Goal: Task Accomplishment & Management: Complete application form

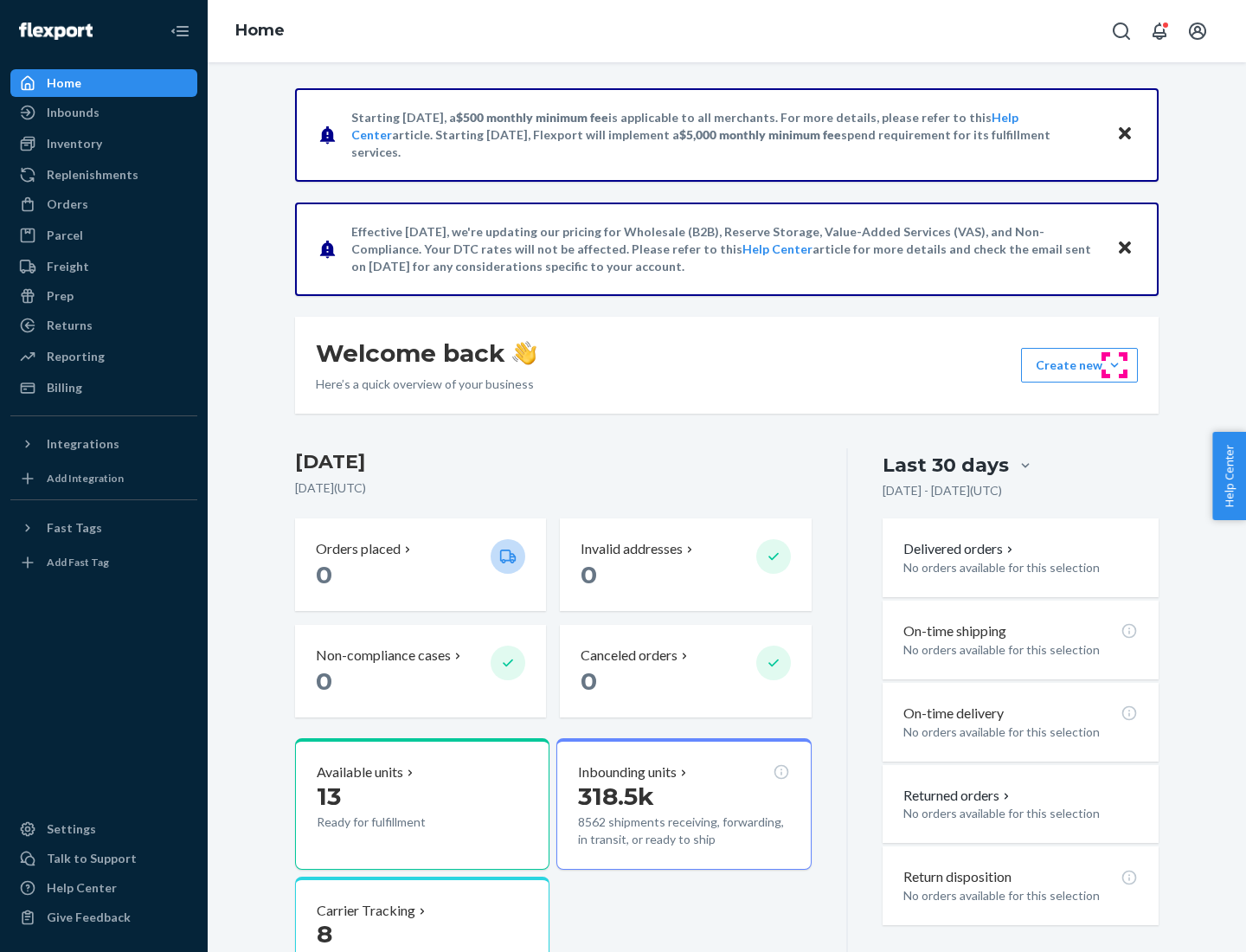
click at [1115, 365] on button "Create new Create new inbound Create new order Create new product" at bounding box center [1079, 365] width 117 height 34
click at [104, 112] on div "Inbounds" at bounding box center [104, 112] width 183 height 25
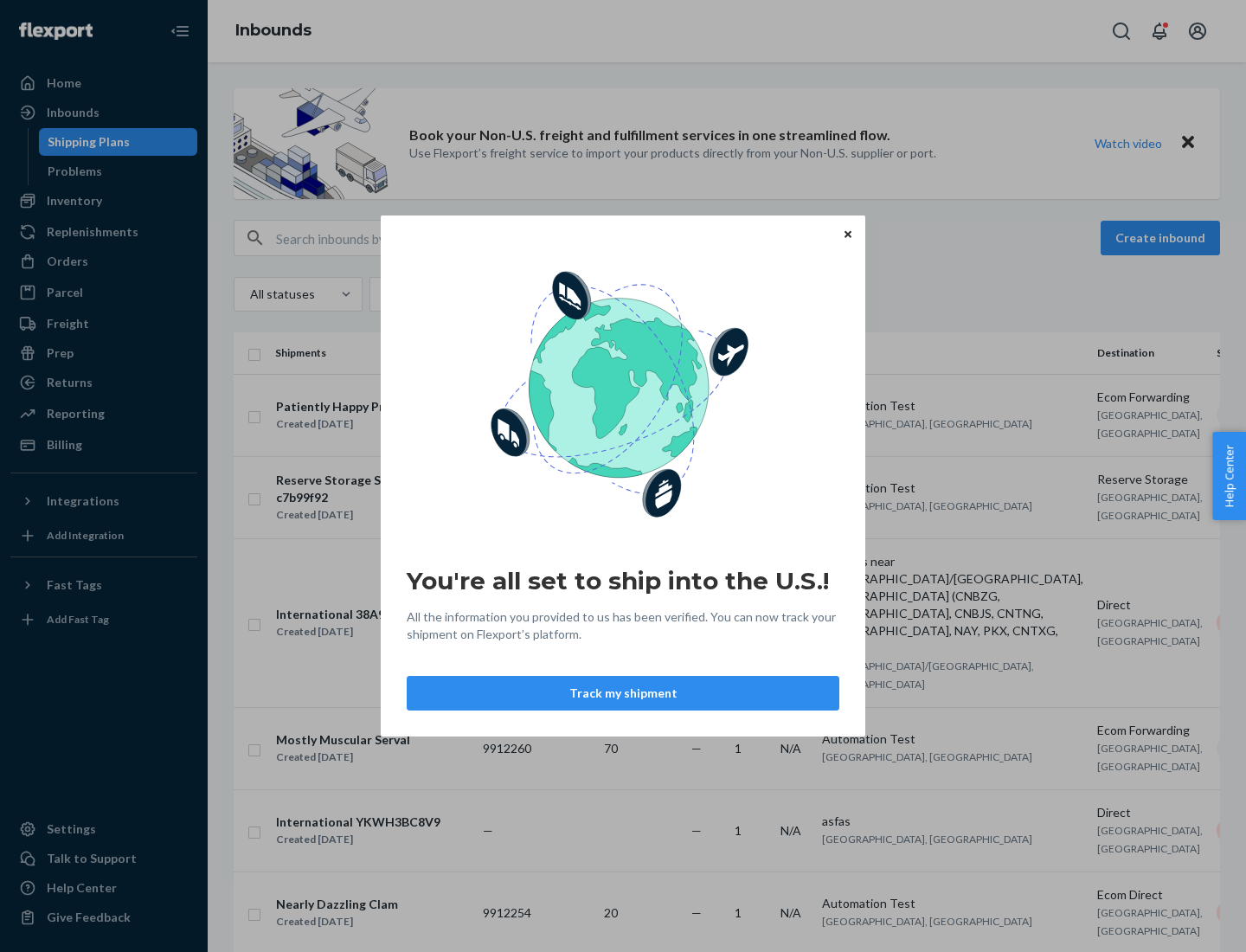
click at [623, 693] on button "Track my shipment" at bounding box center [623, 693] width 433 height 34
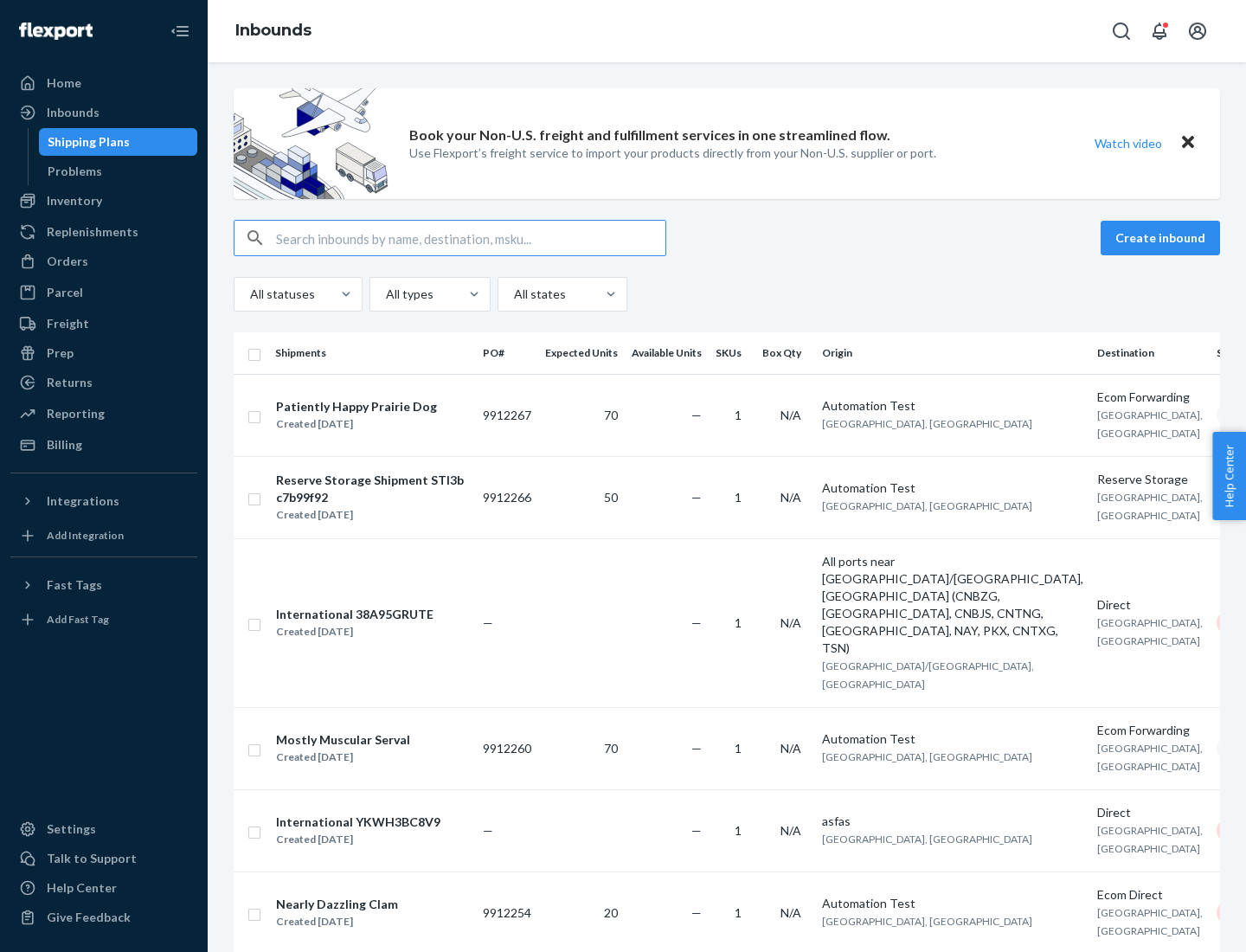
click at [1163, 238] on button "Create inbound" at bounding box center [1160, 238] width 119 height 34
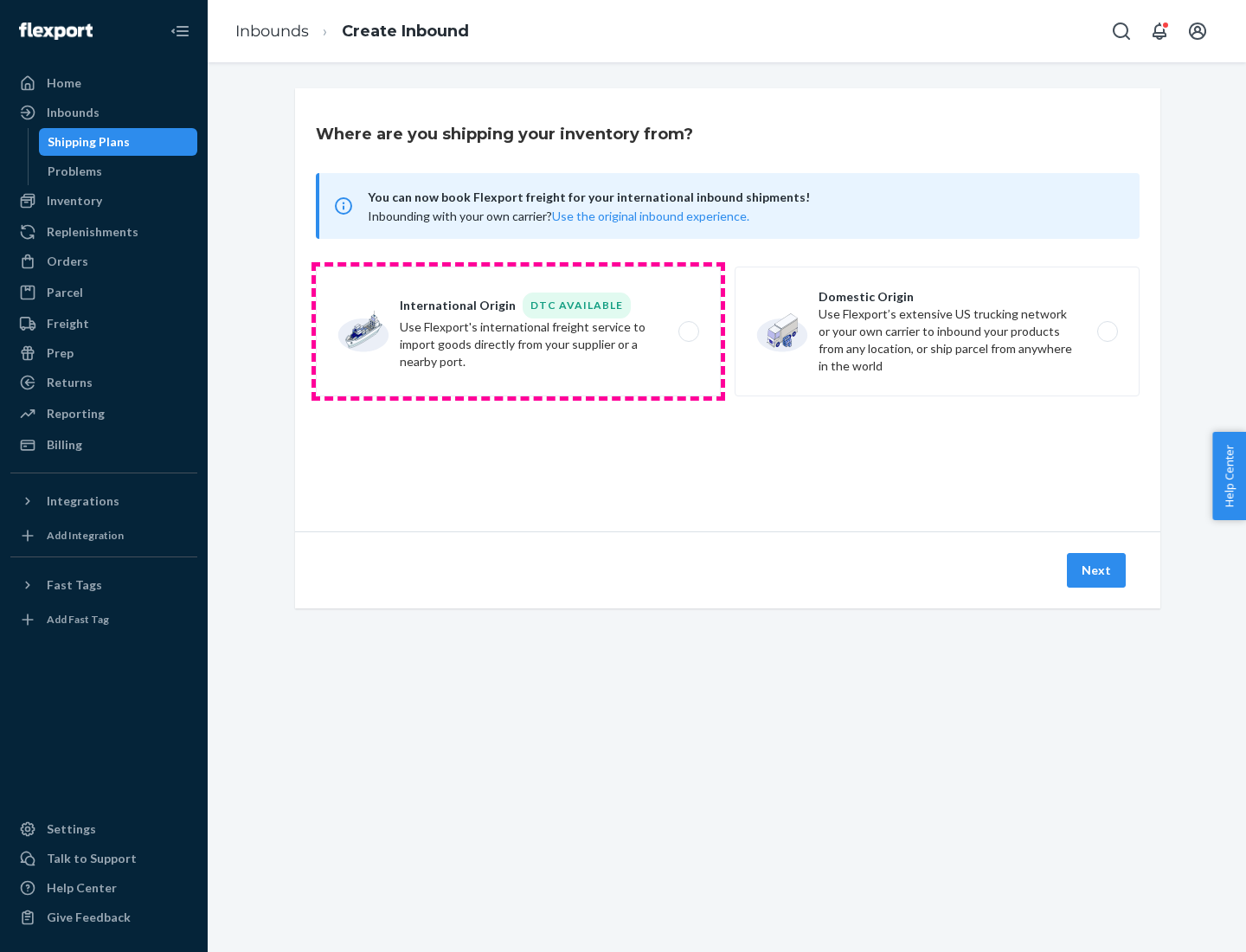
click at [519, 331] on label "International Origin DTC Available Use Flexport's international freight service…" at bounding box center [518, 331] width 405 height 130
click at [688, 331] on input "International Origin DTC Available Use Flexport's international freight service…" at bounding box center [693, 331] width 11 height 11
radio input "true"
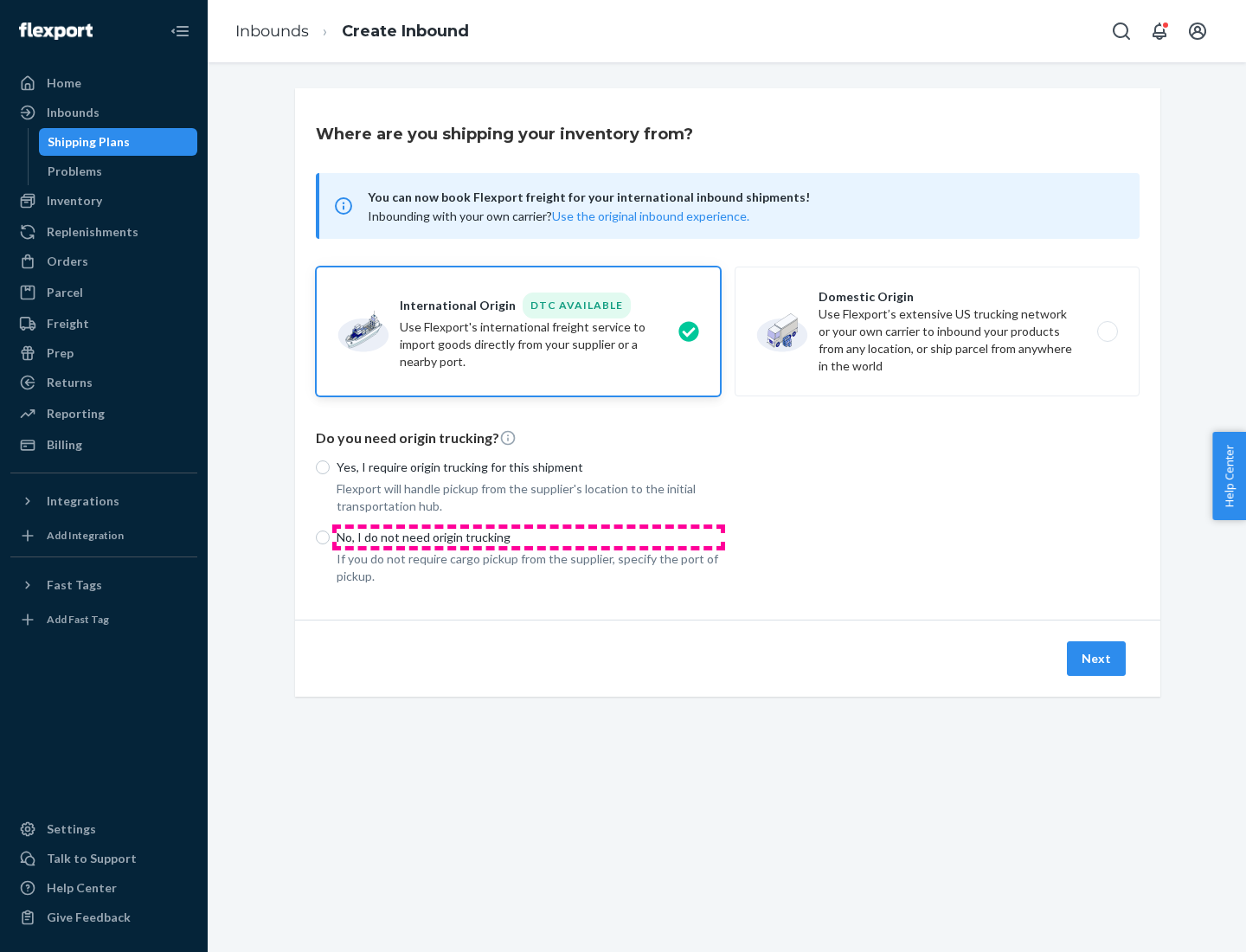
click at [528, 536] on p "No, I do not need origin trucking" at bounding box center [528, 537] width 384 height 18
click at [329, 536] on input "No, I do not need origin trucking" at bounding box center [322, 537] width 14 height 14
radio input "true"
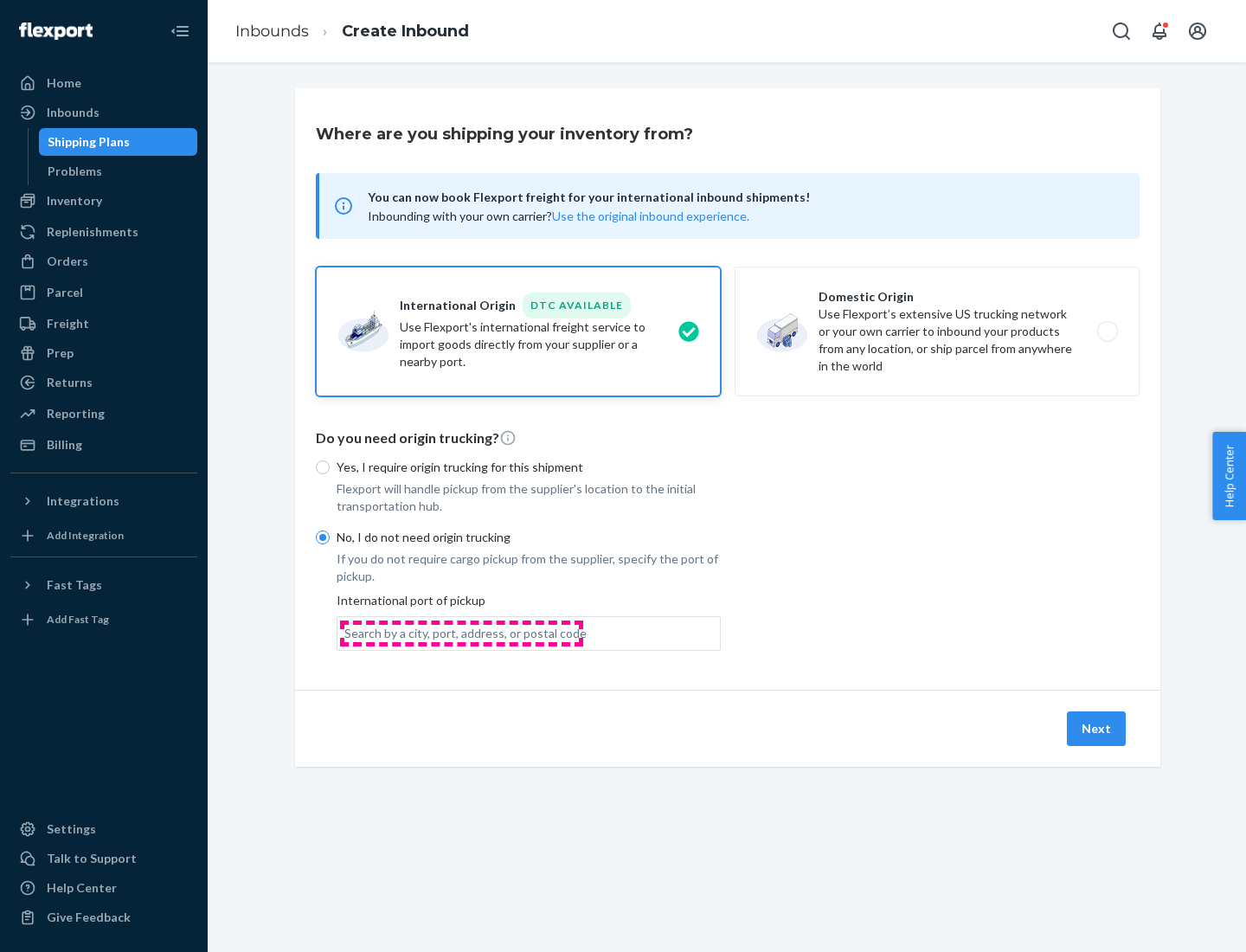
click at [461, 633] on div "Search by a city, port, address, or postal code" at bounding box center [465, 634] width 242 height 18
click at [346, 633] on input "Search by a city, port, address, or postal code" at bounding box center [345, 634] width 2 height 18
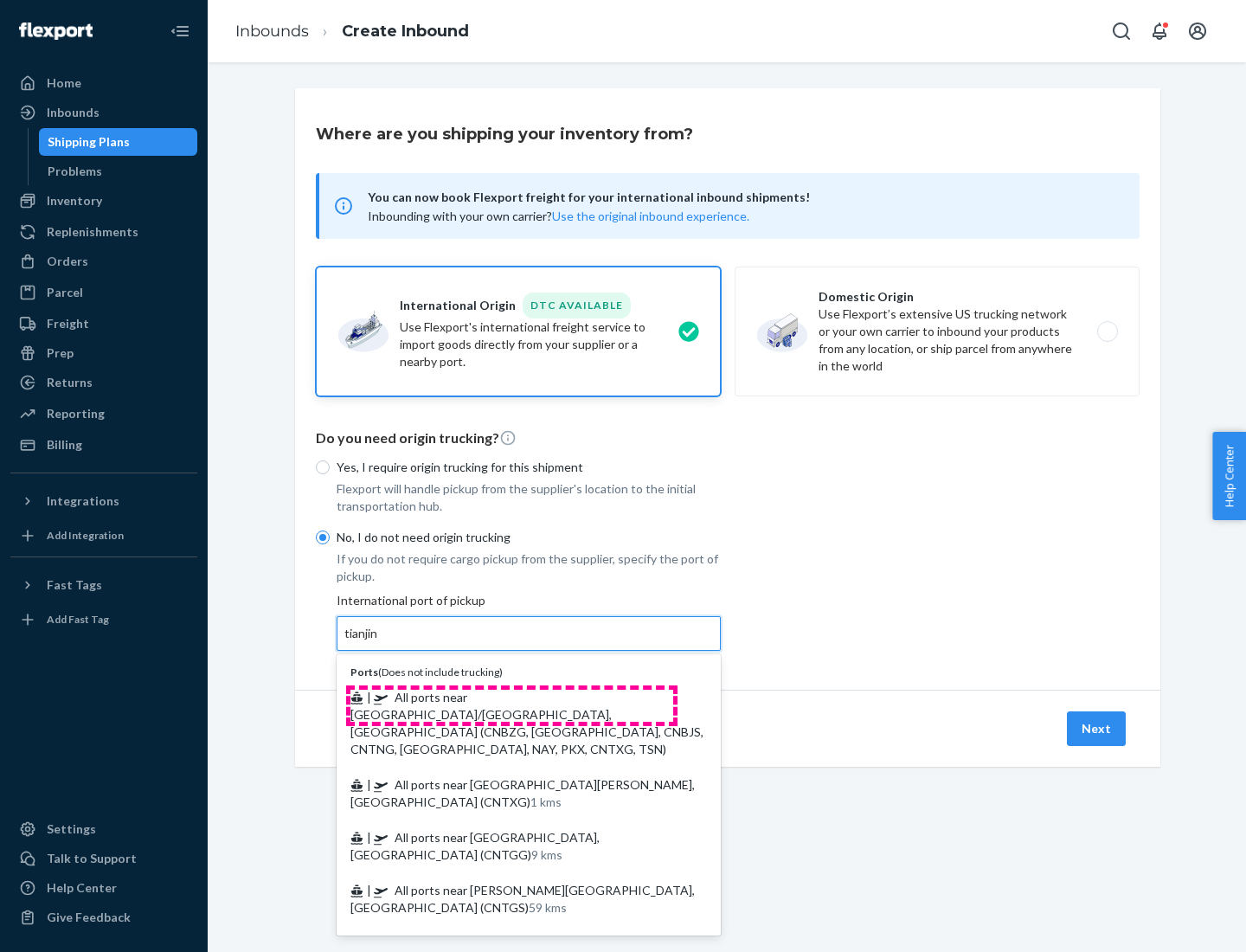
click at [512, 697] on span "| All ports near [GEOGRAPHIC_DATA]/[GEOGRAPHIC_DATA], [GEOGRAPHIC_DATA] (CNBZG,…" at bounding box center [527, 723] width 353 height 67
click at [380, 642] on input "tianjin" at bounding box center [362, 634] width 35 height 18
type input "All ports near [GEOGRAPHIC_DATA]/[GEOGRAPHIC_DATA], [GEOGRAPHIC_DATA] (CNBZG, […"
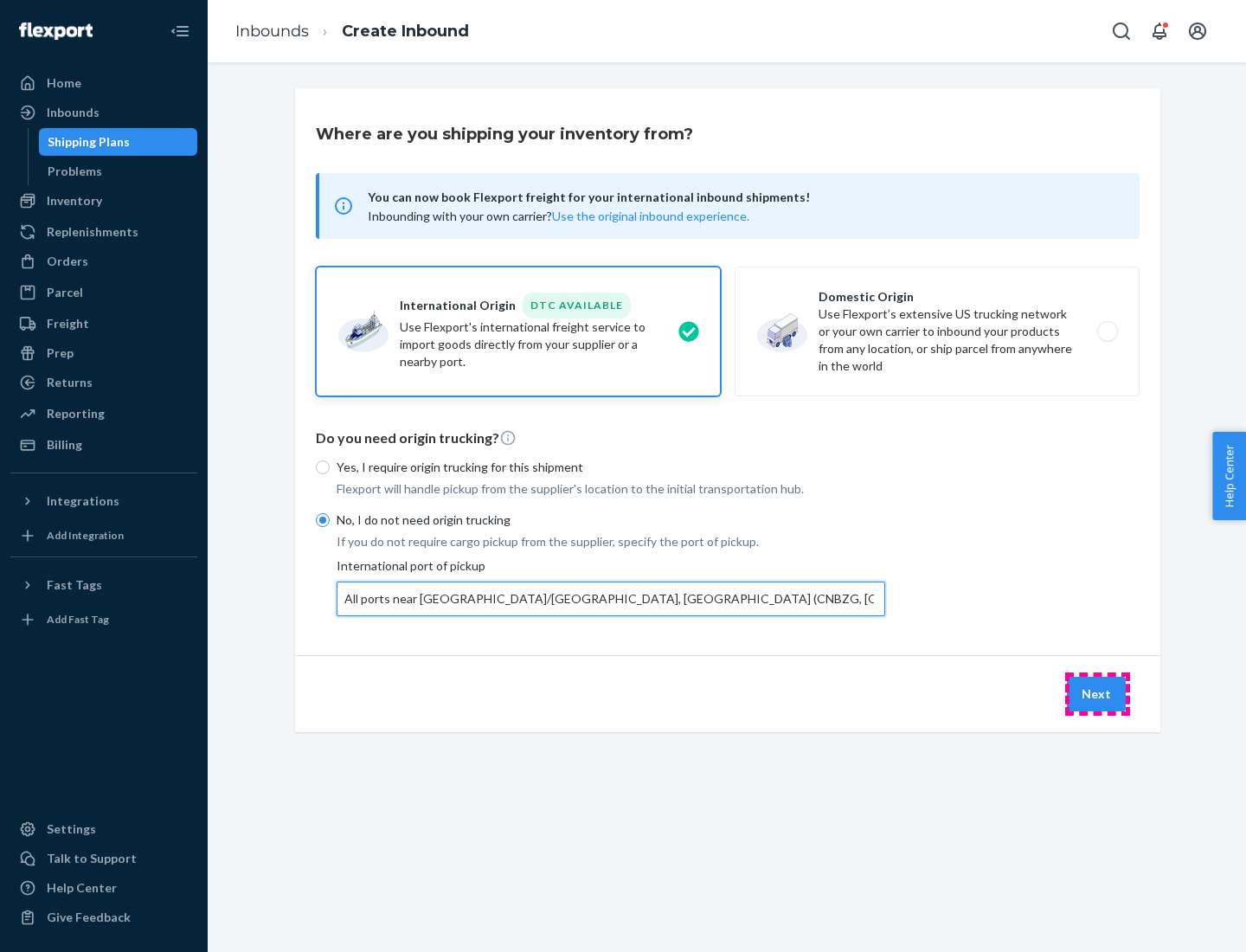
click at [1097, 693] on button "Next" at bounding box center [1096, 694] width 59 height 34
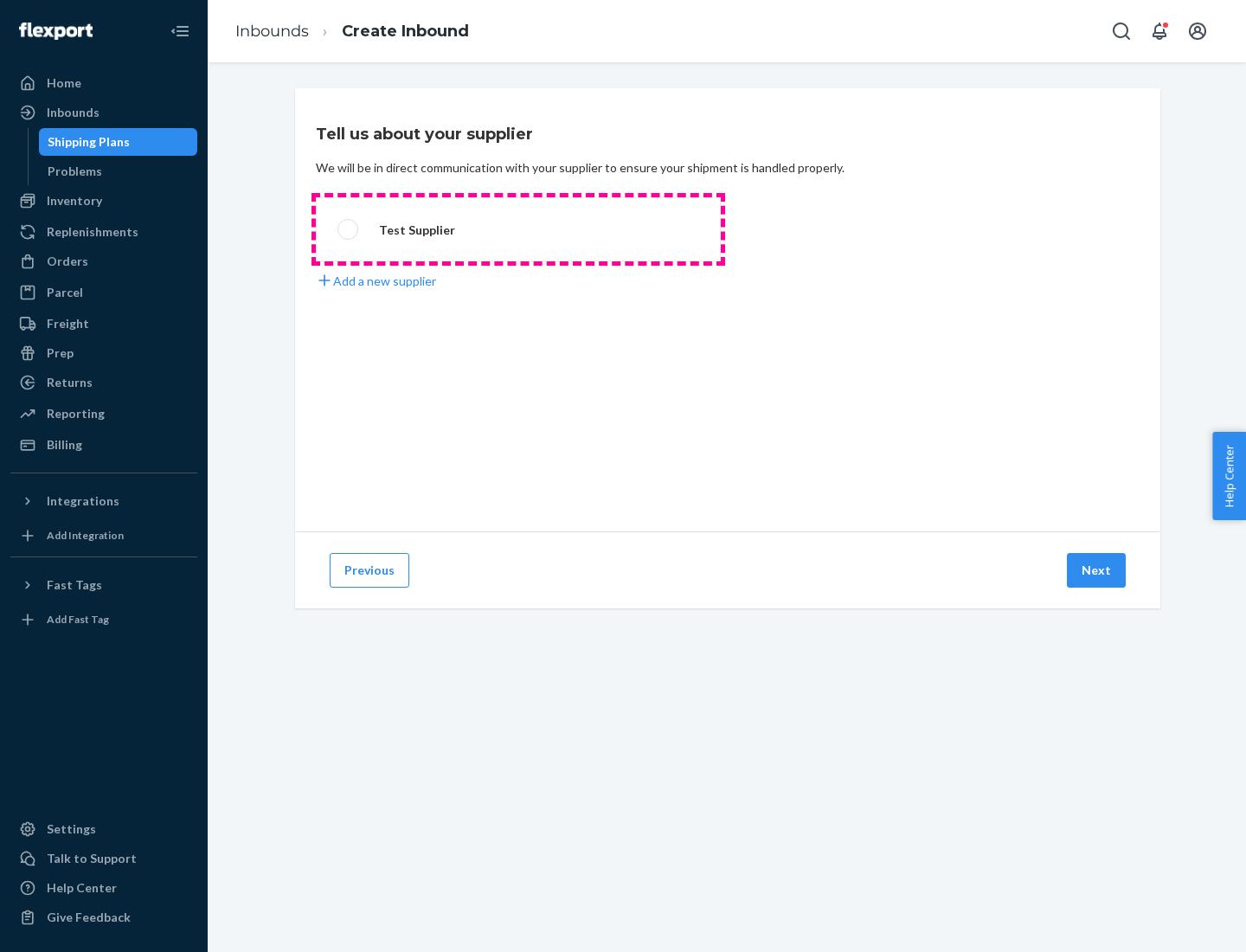
click at [519, 230] on label "Test Supplier" at bounding box center [518, 229] width 405 height 64
click at [349, 230] on input "Test Supplier" at bounding box center [342, 229] width 11 height 11
radio input "true"
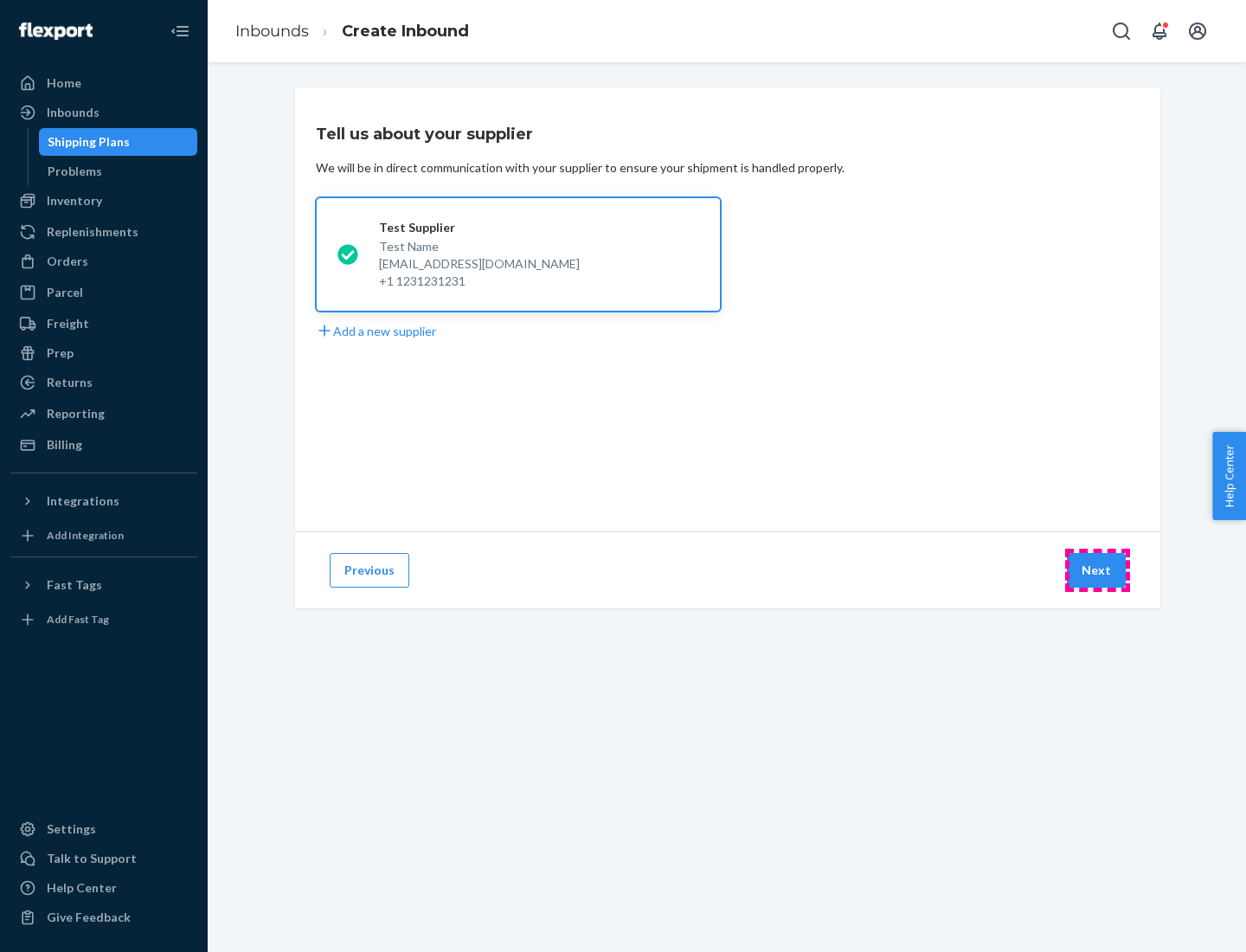
click at [1097, 571] on button "Next" at bounding box center [1096, 570] width 59 height 34
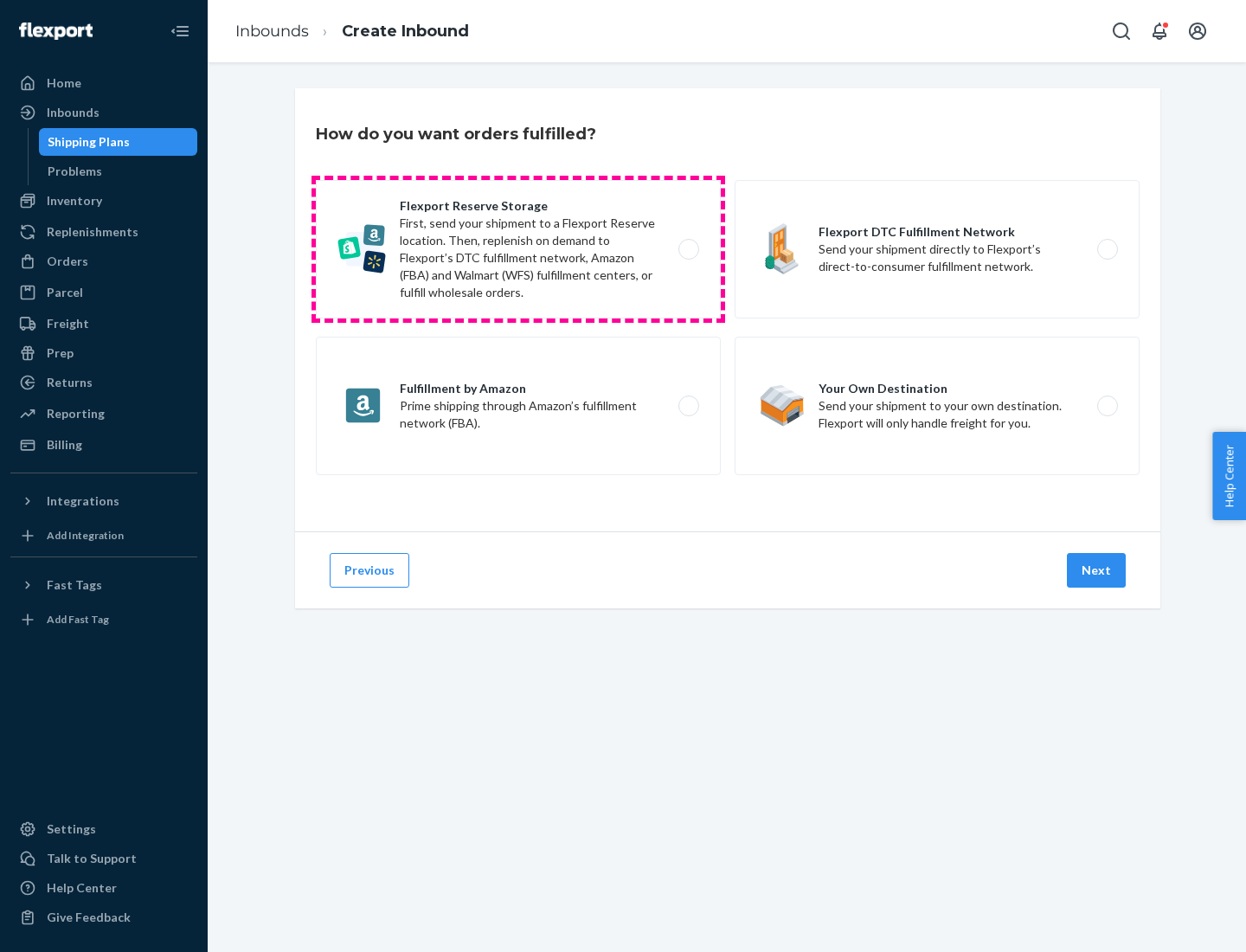
click at [519, 249] on label "Flexport Reserve Storage First, send your shipment to a Flexport Reserve locati…" at bounding box center [518, 249] width 405 height 138
click at [688, 249] on input "Flexport Reserve Storage First, send your shipment to a Flexport Reserve locati…" at bounding box center [693, 249] width 11 height 11
radio input "true"
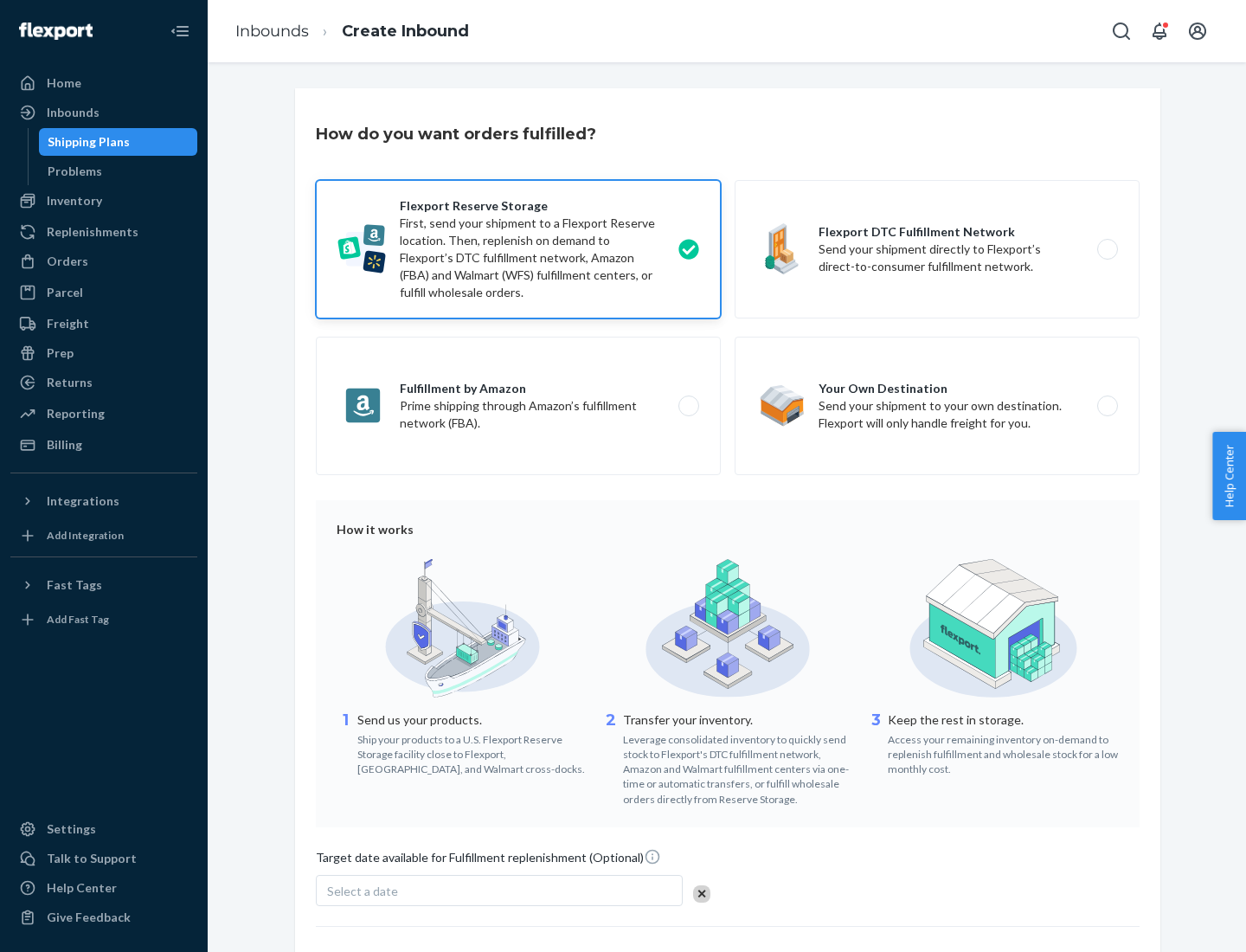
scroll to position [142, 0]
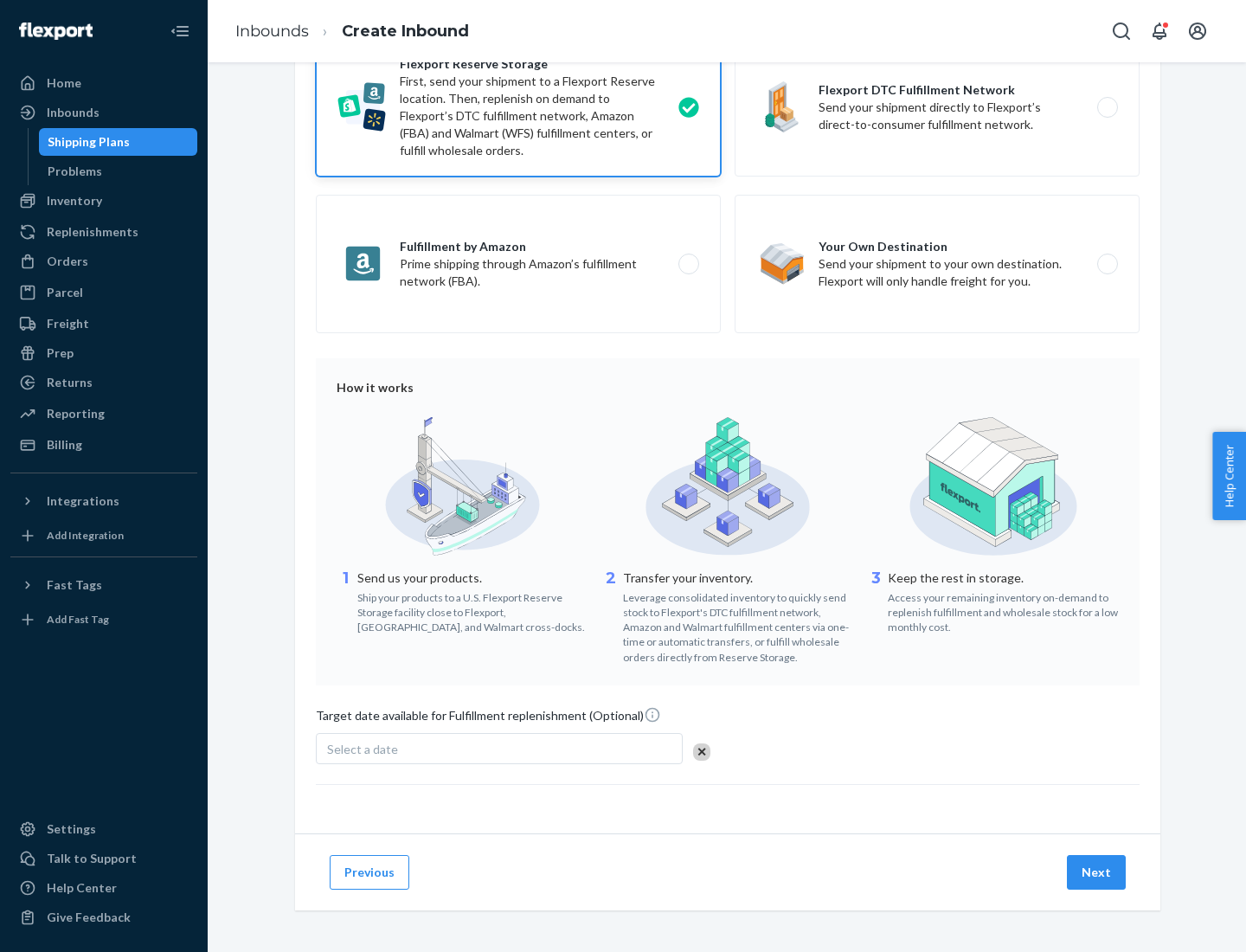
click at [1097, 871] on button "Next" at bounding box center [1096, 871] width 59 height 34
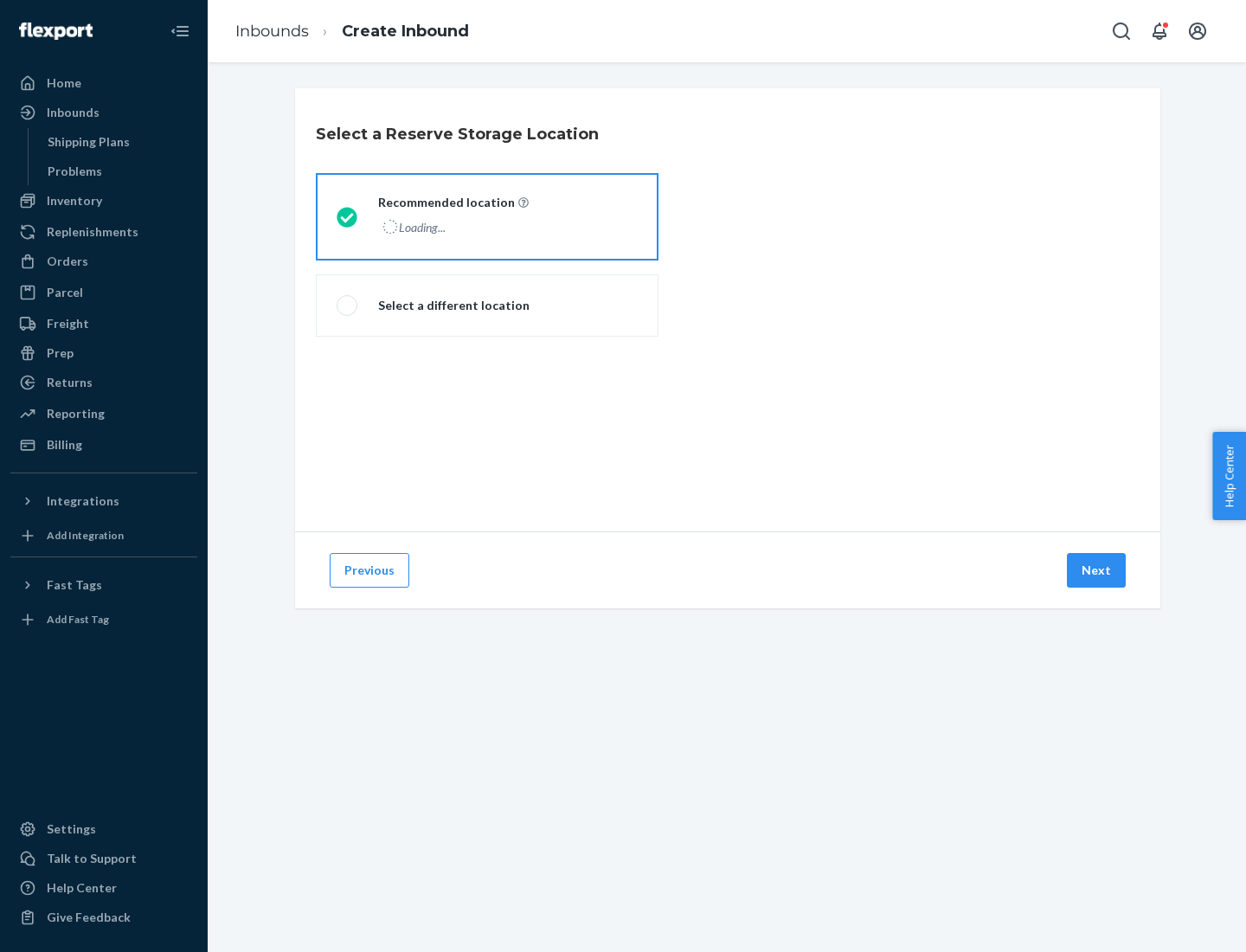
click at [487, 216] on div "Loading..." at bounding box center [451, 227] width 147 height 25
click at [348, 216] on input "Recommended location Loading..." at bounding box center [341, 216] width 11 height 11
click at [1097, 571] on button "Next" at bounding box center [1096, 570] width 59 height 34
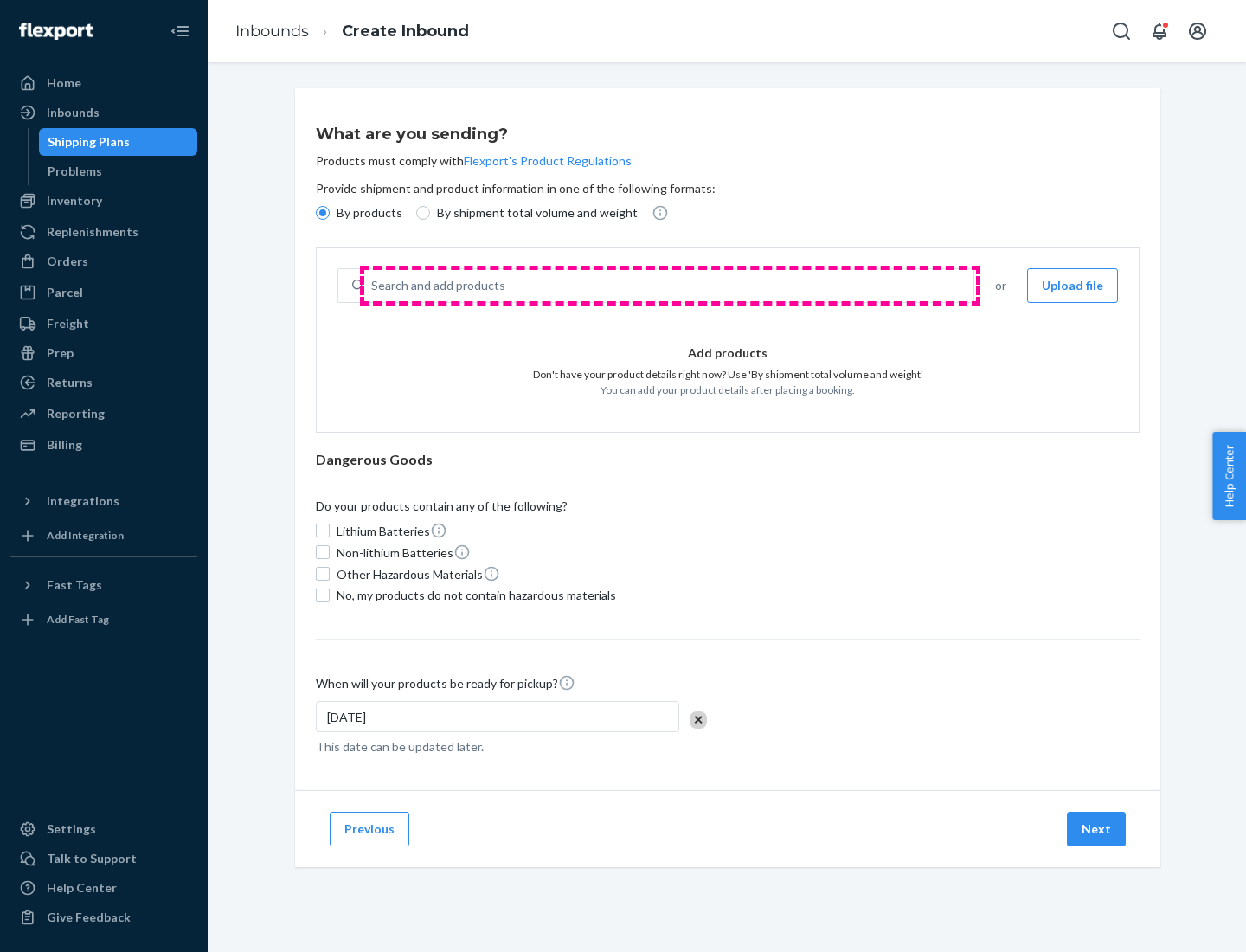
click at [669, 286] on div "Search and add products" at bounding box center [669, 286] width 609 height 32
click at [373, 286] on input "Search and add products" at bounding box center [373, 286] width 2 height 18
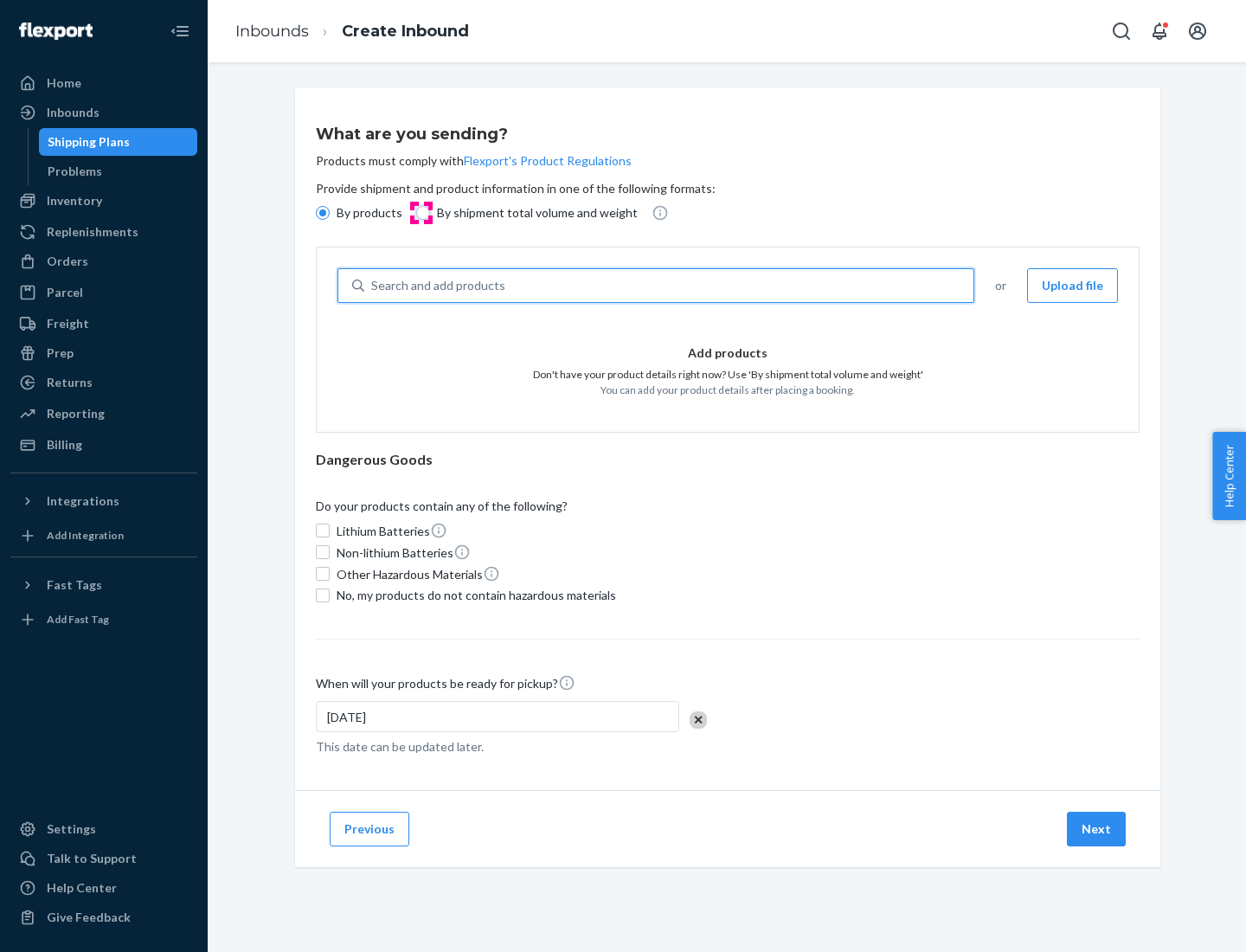
click at [421, 213] on input "By shipment total volume and weight" at bounding box center [423, 213] width 14 height 14
radio input "true"
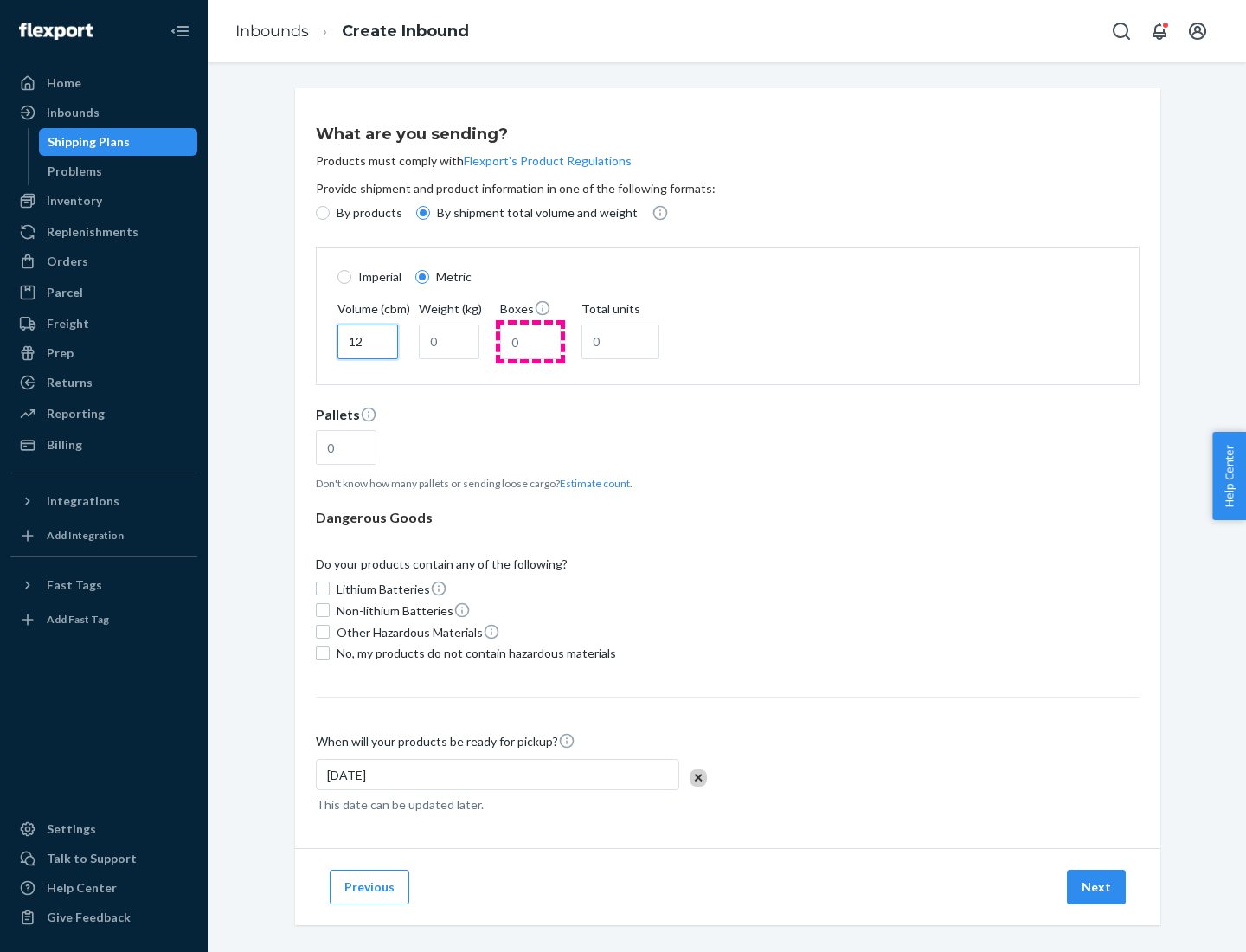
type input "12"
type input "22"
type input "222"
type input "121"
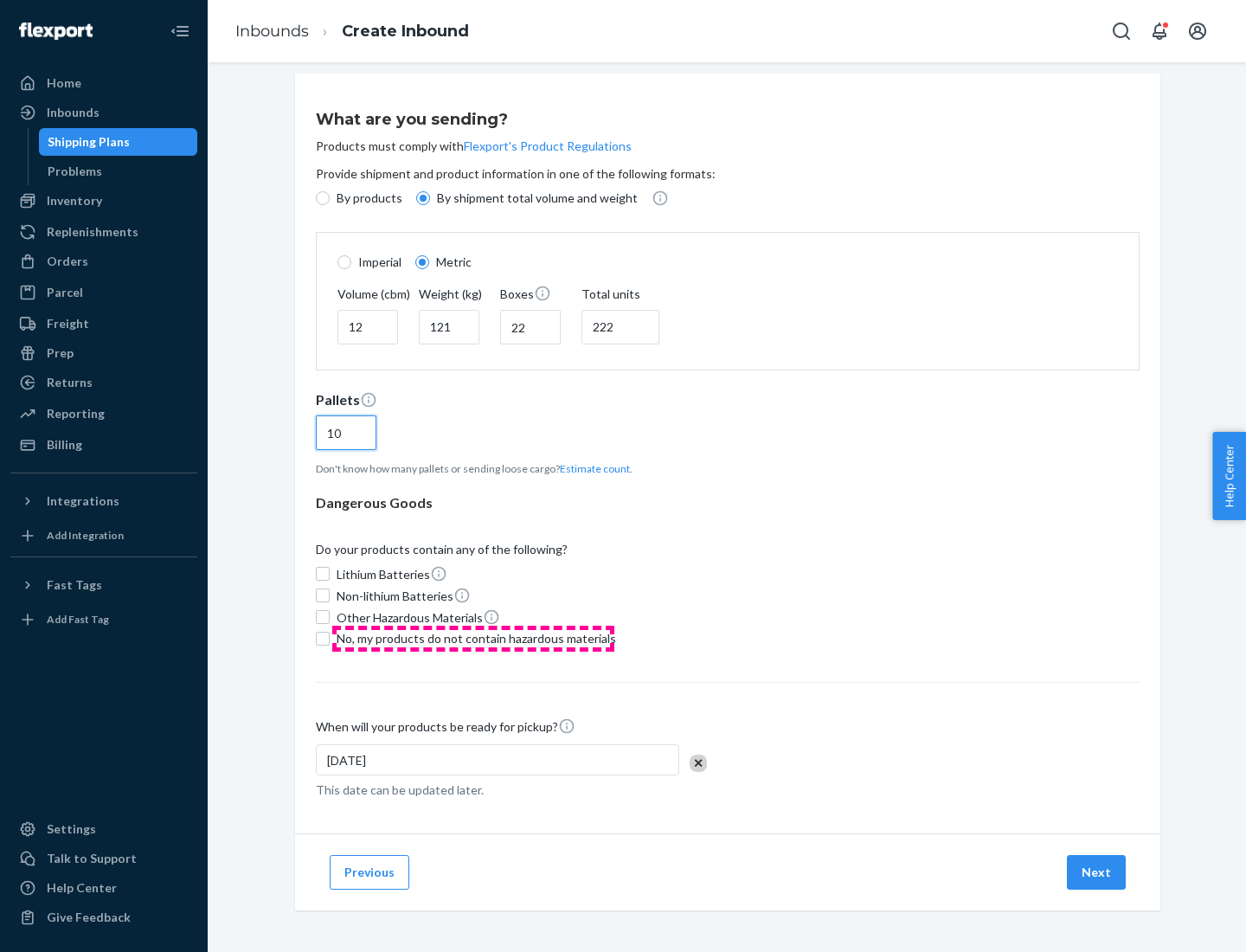
type input "10"
click at [473, 638] on span "No, my products do not contain hazardous materials" at bounding box center [476, 639] width 280 height 18
click at [329, 638] on input "No, my products do not contain hazardous materials" at bounding box center [322, 639] width 14 height 14
checkbox input "true"
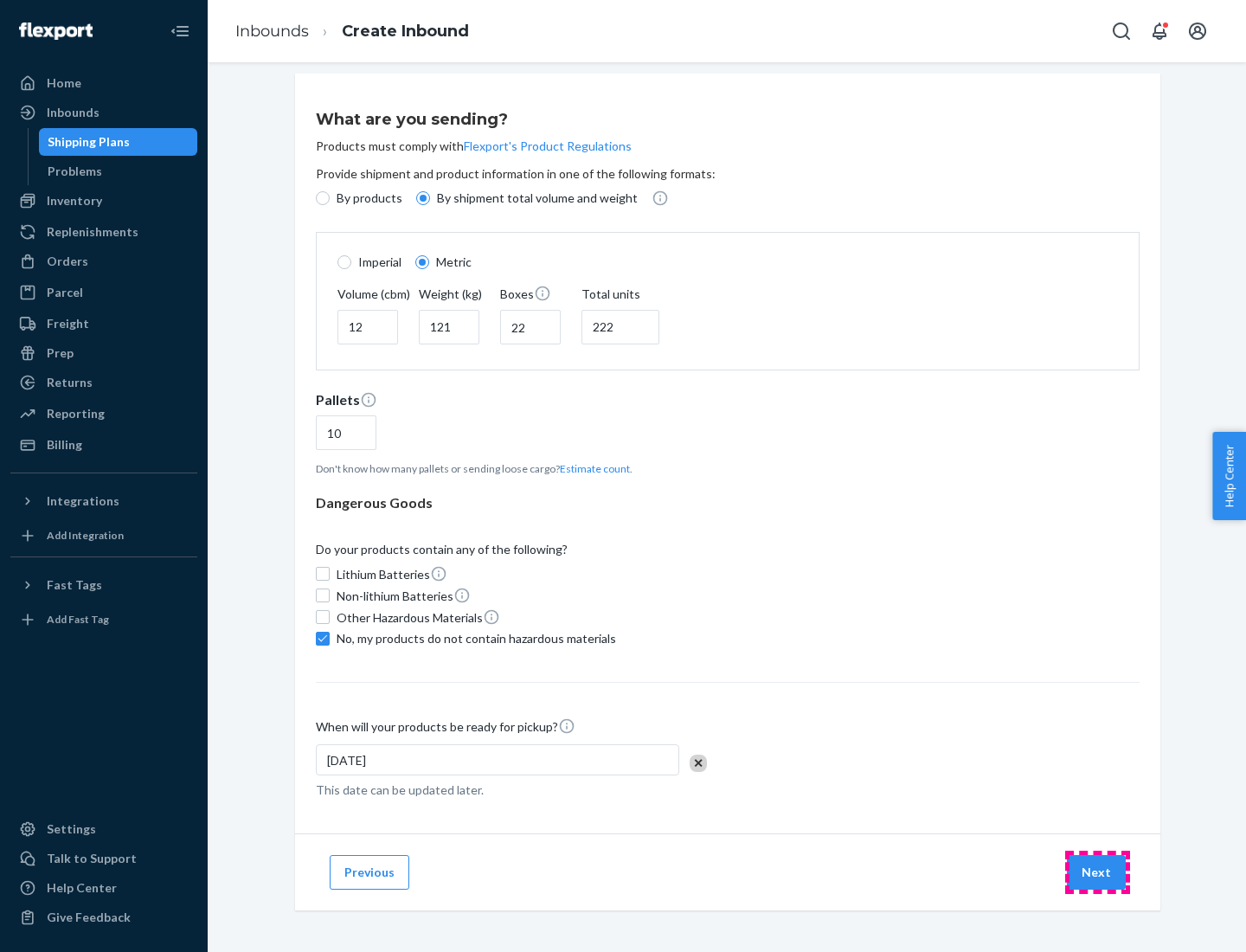
click at [1097, 871] on button "Next" at bounding box center [1096, 871] width 59 height 34
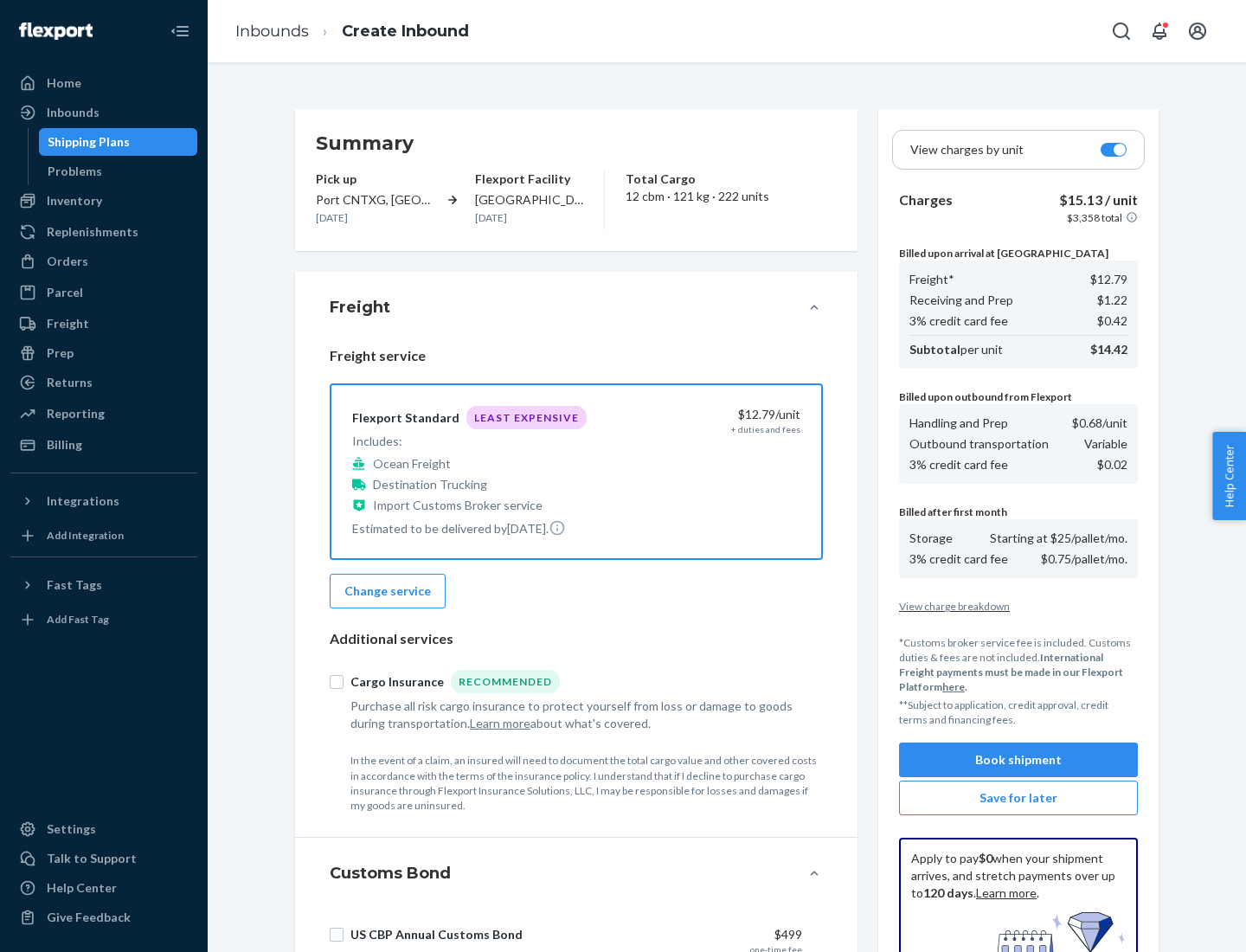
scroll to position [252, 0]
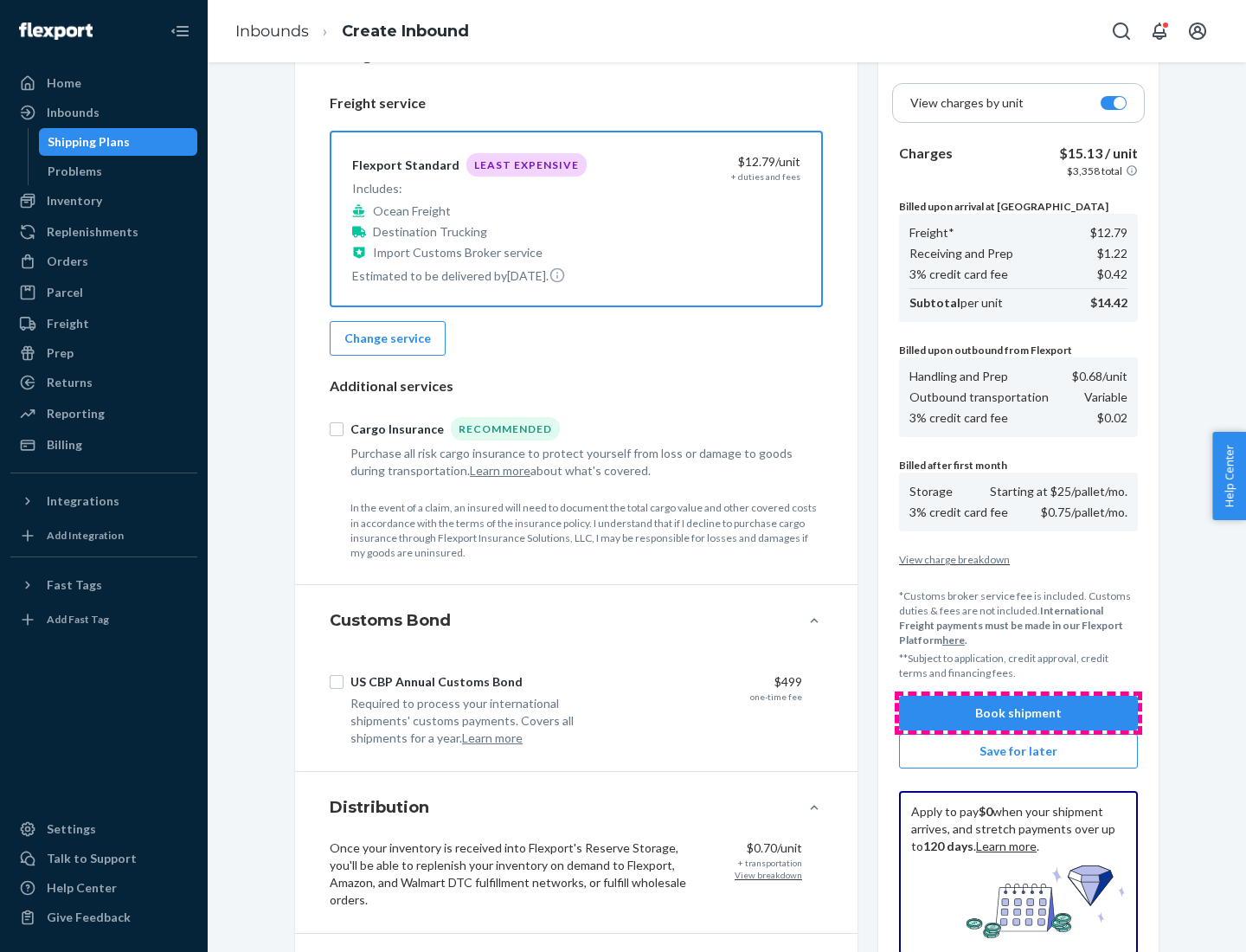
click at [1018, 713] on button "Book shipment" at bounding box center [1018, 713] width 239 height 34
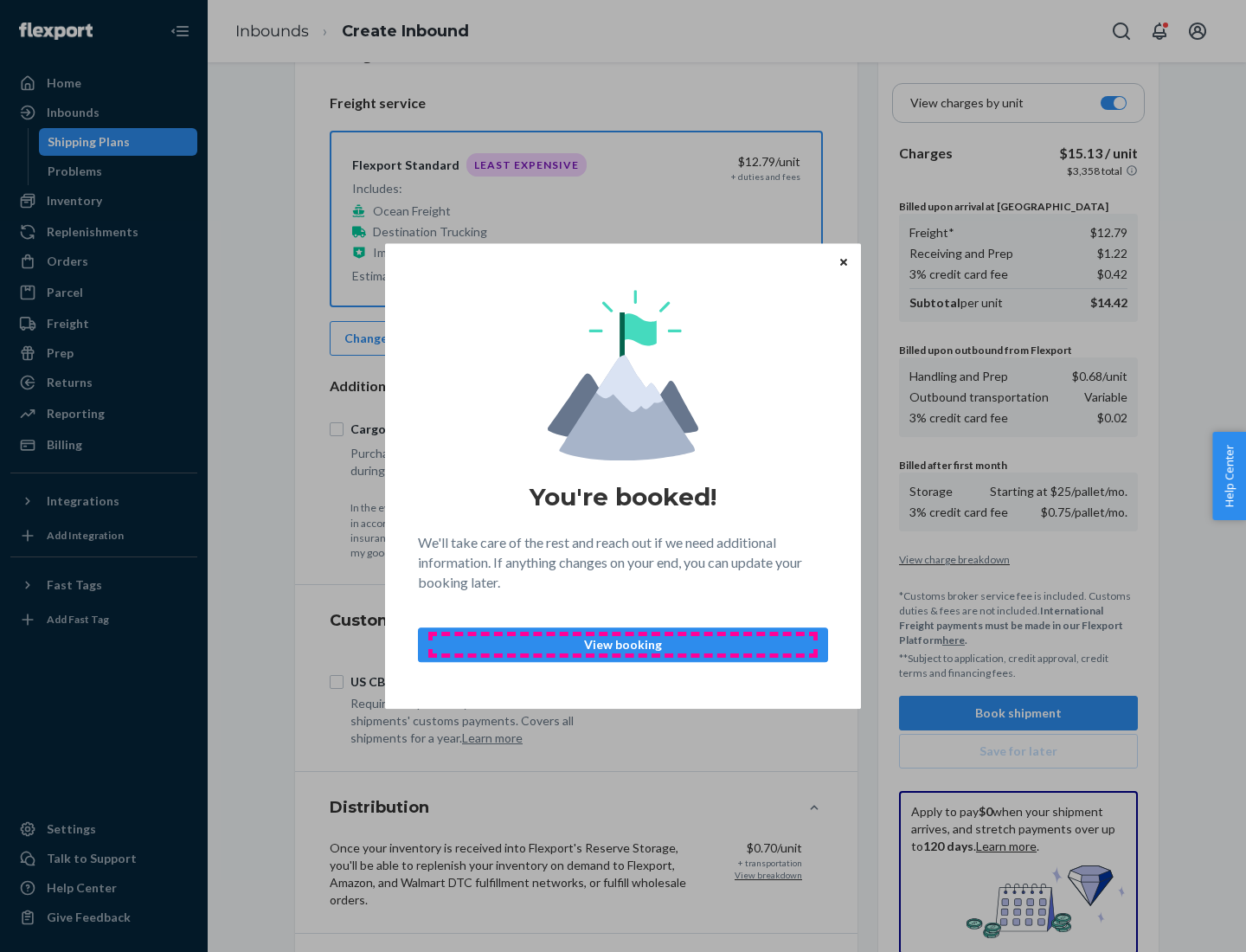
click at [623, 644] on p "View booking" at bounding box center [623, 645] width 381 height 18
